Goal: Transaction & Acquisition: Purchase product/service

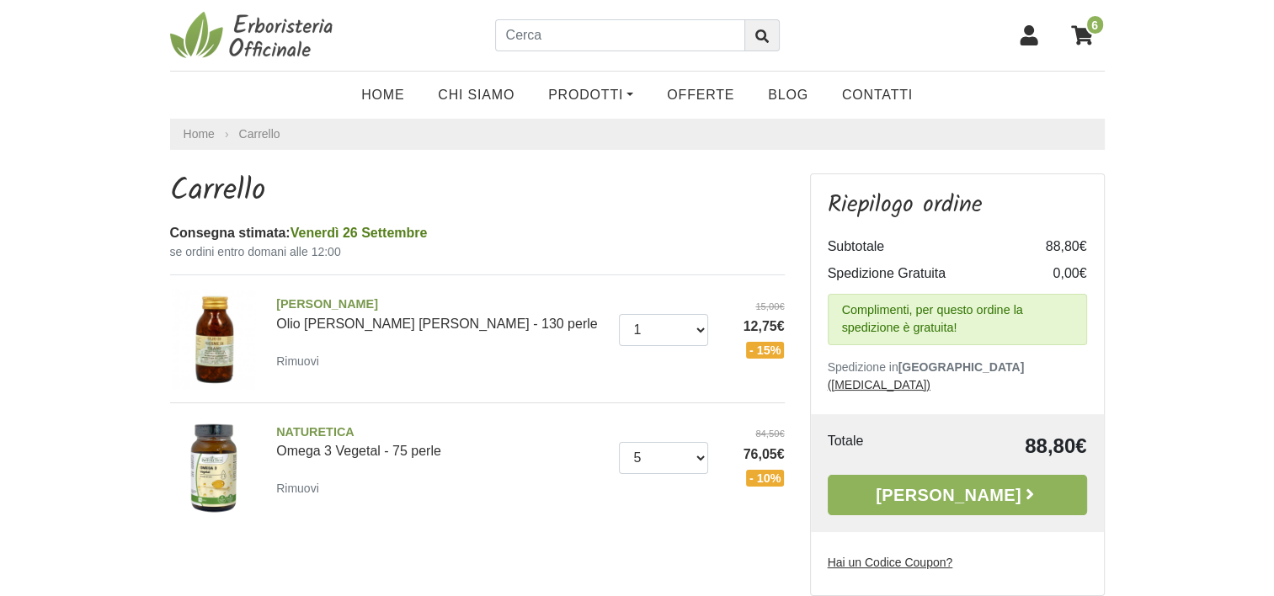
click at [349, 300] on span "[PERSON_NAME]" at bounding box center [441, 305] width 330 height 19
click at [702, 456] on select "0 ([GEOGRAPHIC_DATA]) 1 2 3 4 5 6 7 8 9 10 11 12 13 14 15 16" at bounding box center [663, 458] width 89 height 32
select select "4"
click at [619, 442] on select "0 ([GEOGRAPHIC_DATA]) 1 2 3 4 5 6 7 8 9 10 11 12 13 14 15 16" at bounding box center [663, 458] width 89 height 32
click at [651, 541] on div "Carrello Consegna stimata: Venerdì 26 Settembre se ordini entro domani alle 12:…" at bounding box center [478, 378] width 640 height 409
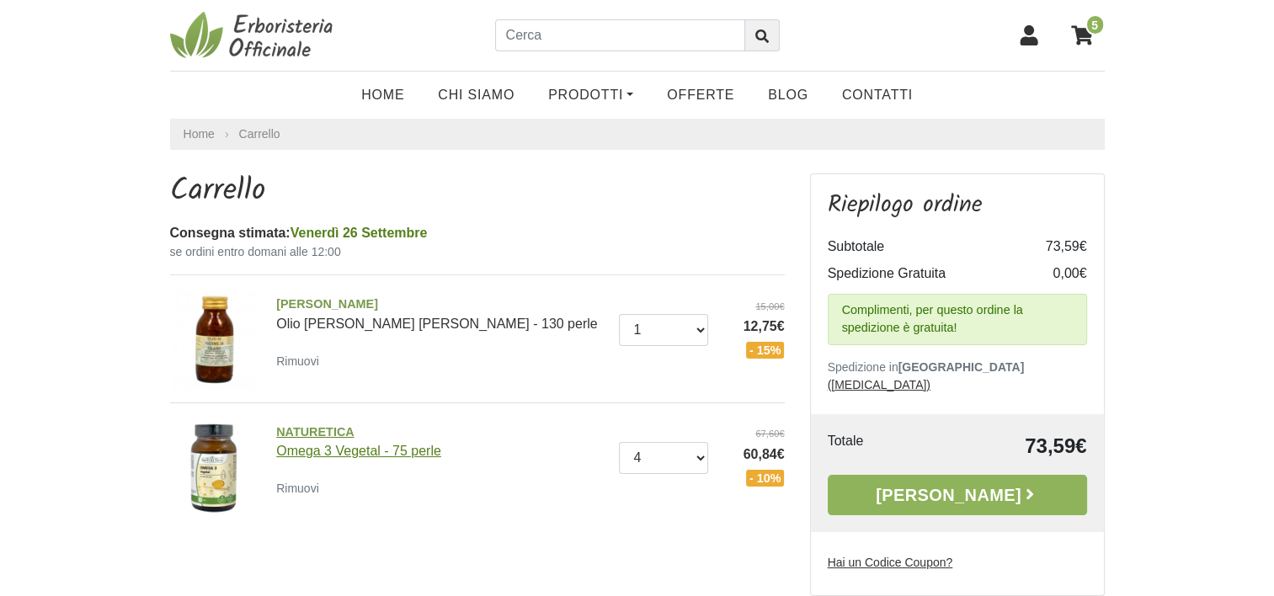
click at [320, 432] on span "NATURETICA" at bounding box center [441, 433] width 330 height 19
click at [701, 327] on select "0 (Rimuovi) 1 2 3 4" at bounding box center [663, 330] width 89 height 32
select select "3"
click at [619, 314] on select "0 (Rimuovi) 1 2 3 4" at bounding box center [663, 330] width 89 height 32
click at [356, 307] on span "[PERSON_NAME]" at bounding box center [441, 305] width 330 height 19
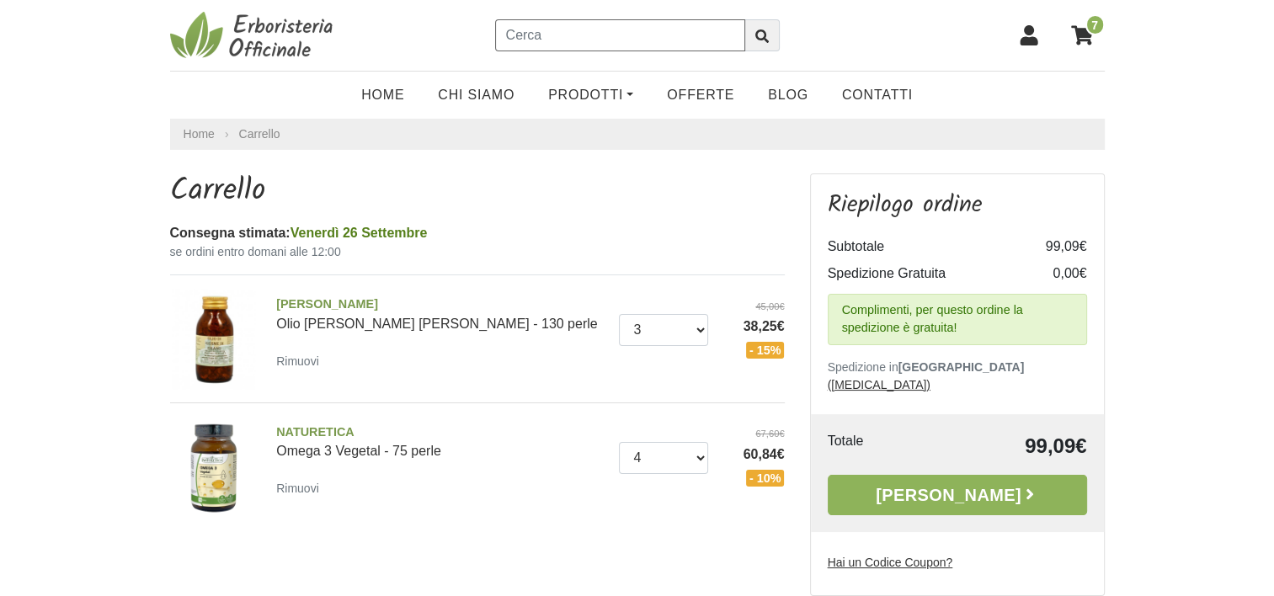
click at [556, 42] on input "text" at bounding box center [620, 35] width 250 height 32
type input "MOSQUETA"
click at [745, 19] on button "submit" at bounding box center [762, 35] width 35 height 32
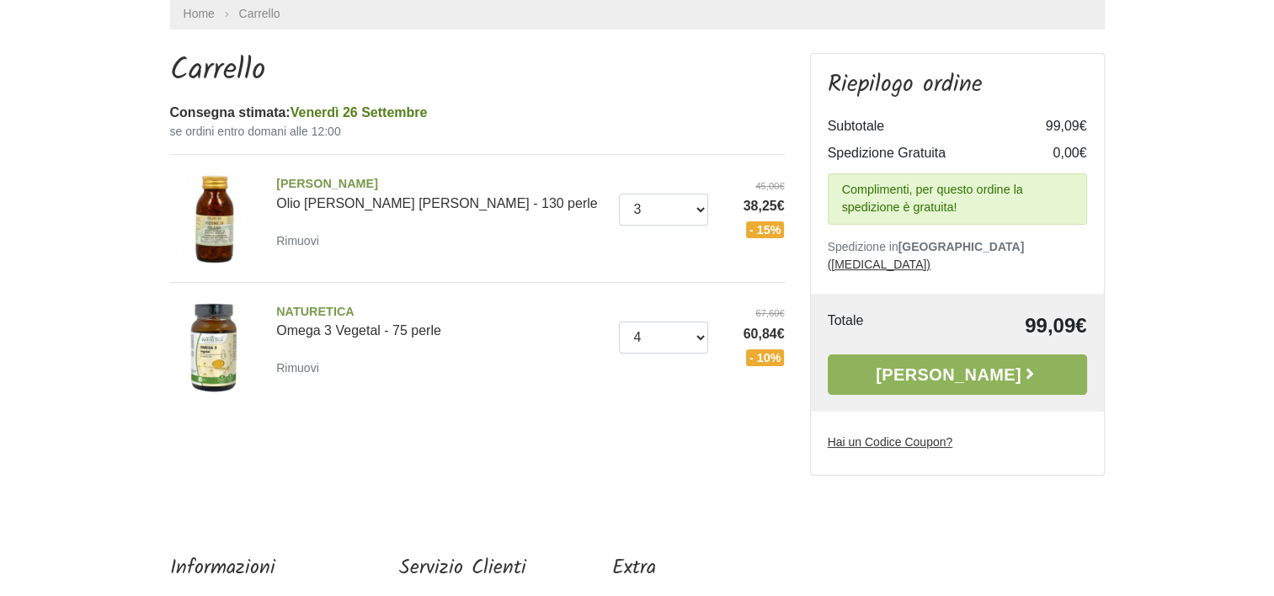
scroll to position [124, 0]
